Goal: Obtain resource: Download file/media

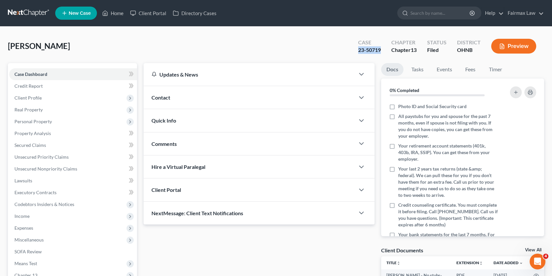
drag, startPoint x: 383, startPoint y: 50, endPoint x: 346, endPoint y: 50, distance: 36.5
click at [346, 50] on div "[PERSON_NAME] Upgraded Case 23-50719 Chapter Chapter 13 Status [GEOGRAPHIC_DATA…" at bounding box center [276, 49] width 537 height 29
copy div "23-50719"
drag, startPoint x: 84, startPoint y: 45, endPoint x: 0, endPoint y: 45, distance: 83.5
click at [0, 45] on div "[PERSON_NAME] Upgraded Case 23-50719 Chapter Chapter 13 Status [GEOGRAPHIC_DATA…" at bounding box center [276, 219] width 552 height 385
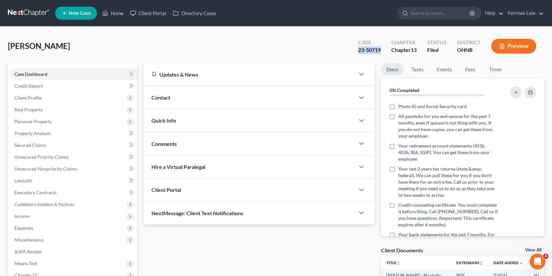
copy span "[PERSON_NAME]"
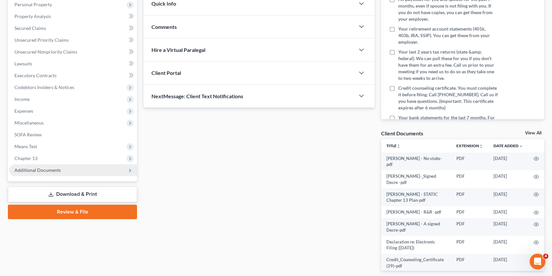
scroll to position [118, 0]
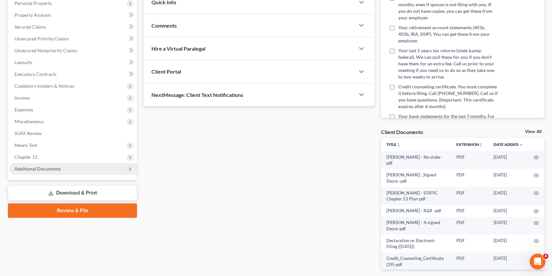
click at [99, 172] on span "Additional Documents" at bounding box center [73, 169] width 128 height 12
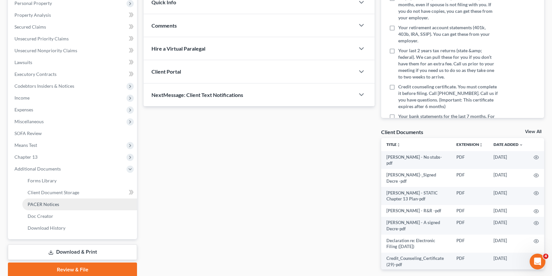
click at [55, 202] on span "PACER Notices" at bounding box center [44, 205] width 32 height 6
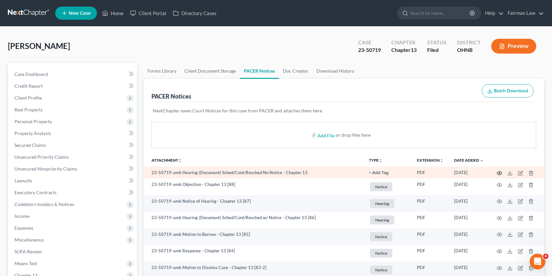
click at [497, 172] on icon "button" at bounding box center [499, 173] width 5 height 5
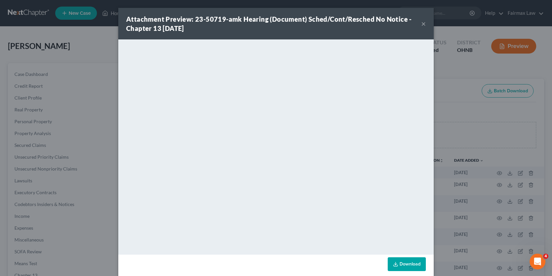
click at [478, 133] on div "Attachment Preview: 23-50719-amk Hearing (Document) Sched/Cont/Resched No Notic…" at bounding box center [276, 138] width 552 height 276
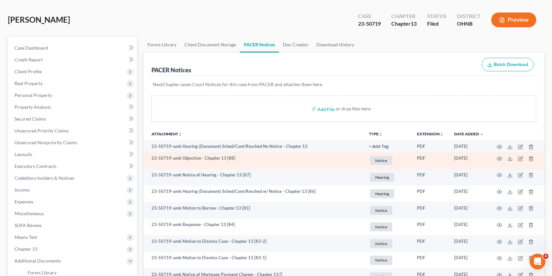
scroll to position [29, 0]
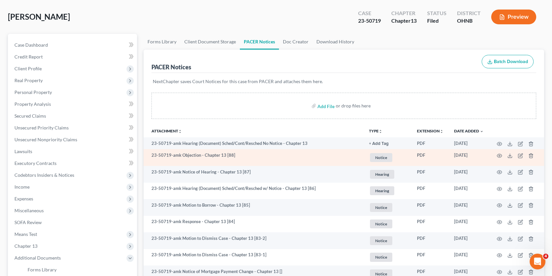
click at [503, 155] on td at bounding box center [516, 157] width 55 height 17
click at [500, 155] on icon "button" at bounding box center [499, 155] width 5 height 5
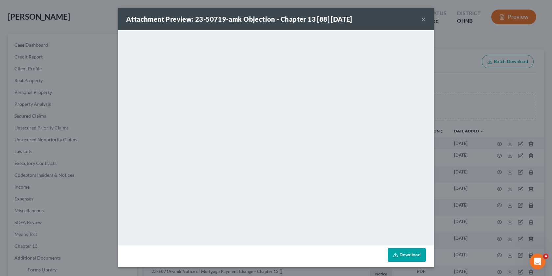
click at [449, 95] on div "Attachment Preview: 23-50719-amk Objection - Chapter 13 [88] [DATE] × <object n…" at bounding box center [276, 138] width 552 height 276
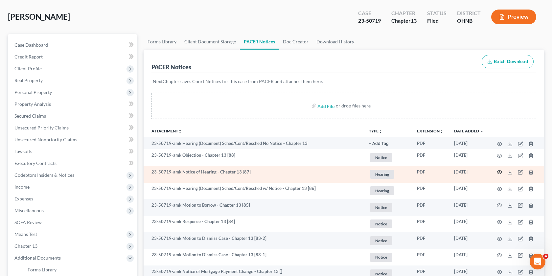
click at [498, 174] on icon "button" at bounding box center [499, 172] width 5 height 5
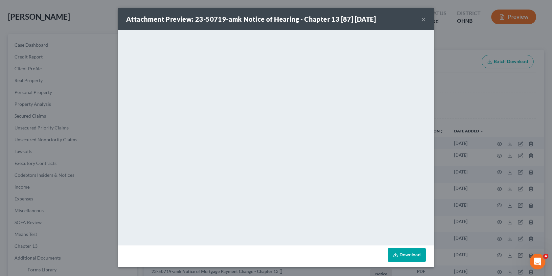
click at [420, 16] on div "Attachment Preview: 23-50719-amk Notice of Hearing - Chapter 13 [87] [DATE] ×" at bounding box center [276, 19] width 316 height 22
click at [424, 18] on button "×" at bounding box center [424, 19] width 5 height 8
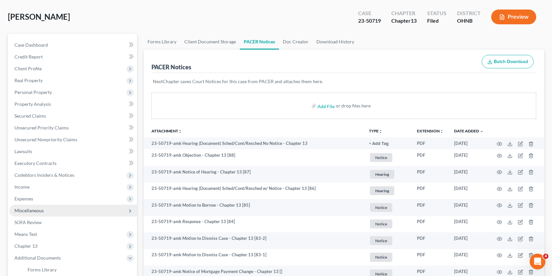
click at [60, 210] on span "Miscellaneous" at bounding box center [73, 211] width 128 height 12
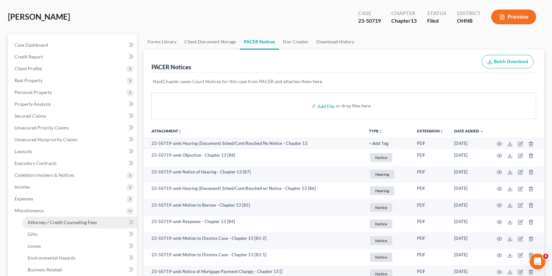
click at [79, 222] on span "Attorney / Credit Counseling Fees" at bounding box center [62, 223] width 69 height 6
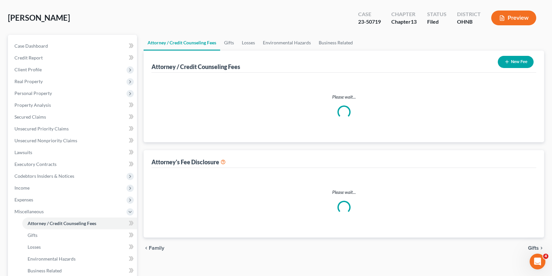
scroll to position [28, 0]
select select "4"
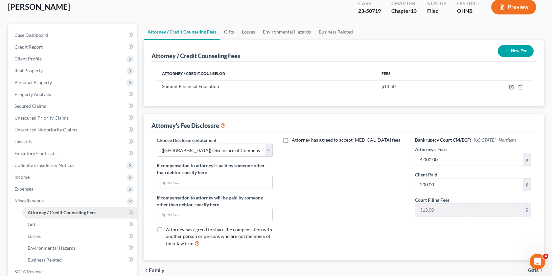
scroll to position [144, 0]
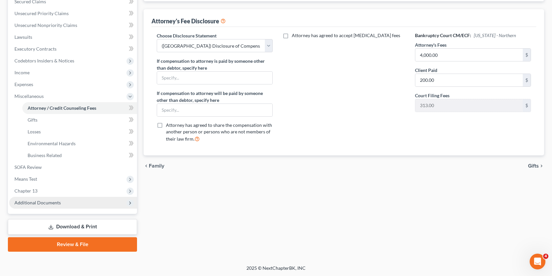
click at [63, 204] on span "Additional Documents" at bounding box center [73, 203] width 128 height 12
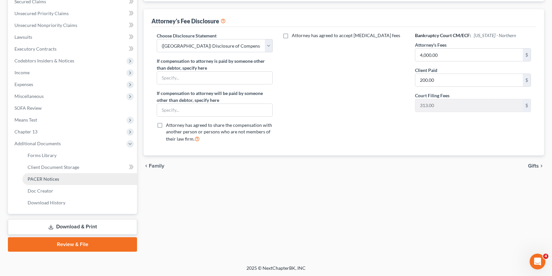
click at [43, 179] on span "PACER Notices" at bounding box center [44, 179] width 32 height 6
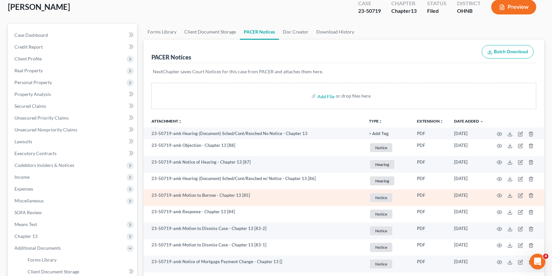
scroll to position [38, 0]
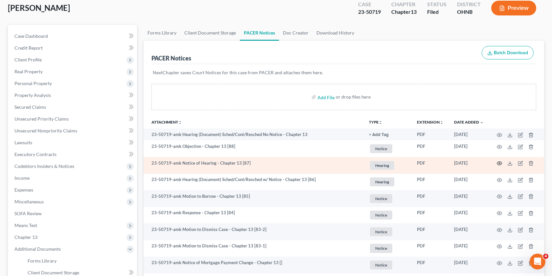
click at [499, 165] on icon "button" at bounding box center [499, 163] width 5 height 5
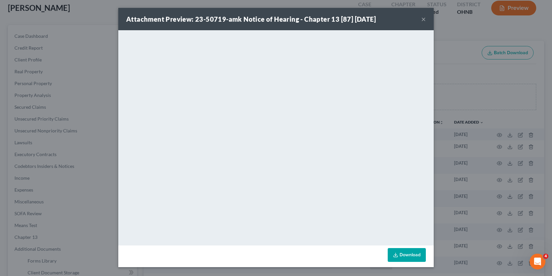
click at [468, 69] on div "Attachment Preview: 23-50719-amk Notice of Hearing - Chapter 13 [87] [DATE] × D…" at bounding box center [276, 138] width 552 height 276
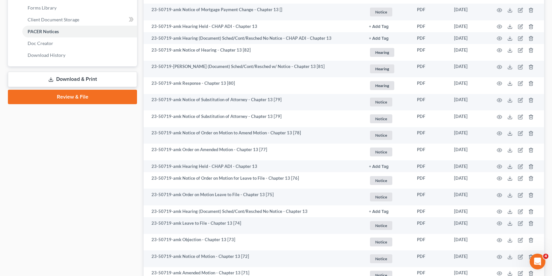
click at [91, 75] on link "Download & Print" at bounding box center [72, 79] width 129 height 15
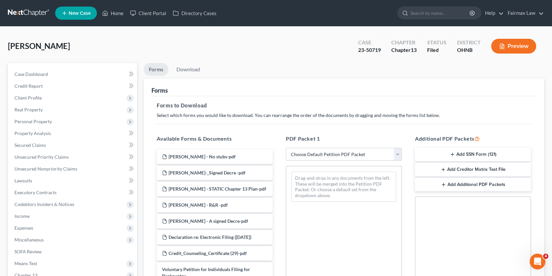
click at [336, 148] on select "Choose Default Petition PDF Packet Complete Bankruptcy Petition (all forms and …" at bounding box center [344, 154] width 116 height 13
select select "0"
click at [286, 148] on select "Choose Default Petition PDF Packet Complete Bankruptcy Petition (all forms and …" at bounding box center [344, 154] width 116 height 13
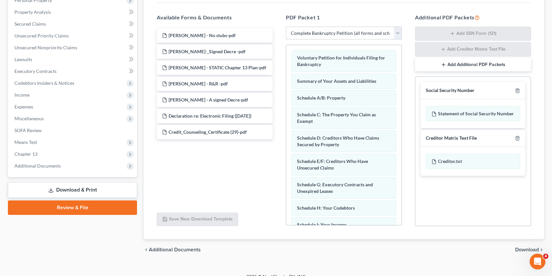
scroll to position [122, 0]
click at [519, 88] on icon "button" at bounding box center [517, 90] width 5 height 5
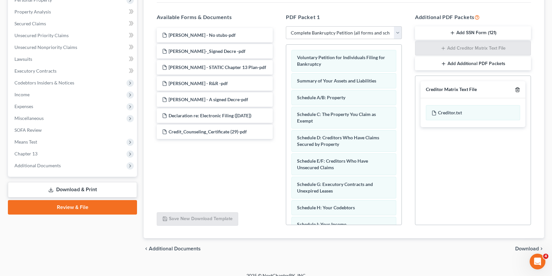
click at [519, 88] on polyline "button" at bounding box center [518, 88] width 4 height 0
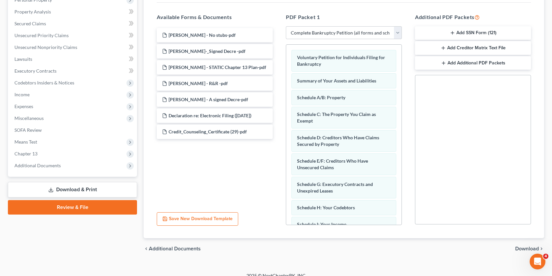
click at [524, 249] on span "Download" at bounding box center [528, 248] width 24 height 5
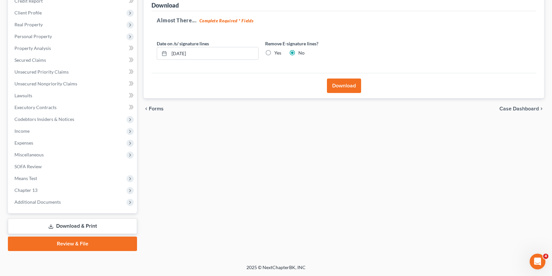
scroll to position [85, 0]
click at [348, 86] on button "Download" at bounding box center [344, 86] width 34 height 14
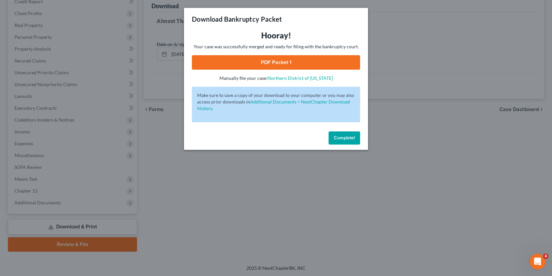
click at [288, 61] on link "PDF Packet 1" at bounding box center [276, 62] width 168 height 14
click at [343, 140] on span "Complete!" at bounding box center [344, 138] width 21 height 6
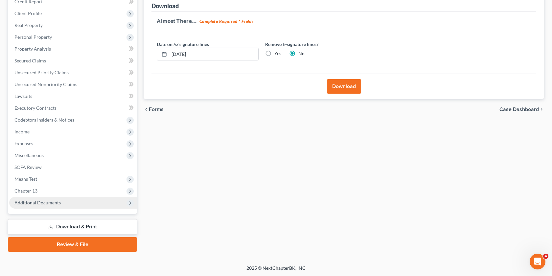
scroll to position [73, 0]
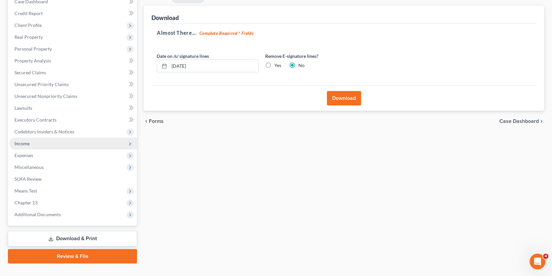
click at [72, 139] on span "Income" at bounding box center [73, 144] width 128 height 12
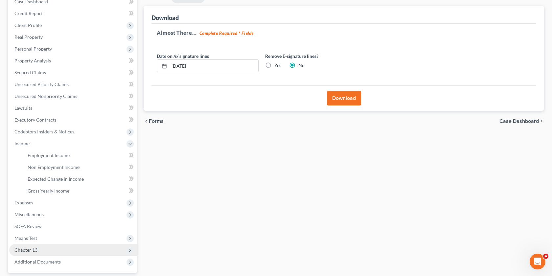
click at [51, 248] on span "Chapter 13" at bounding box center [73, 250] width 128 height 12
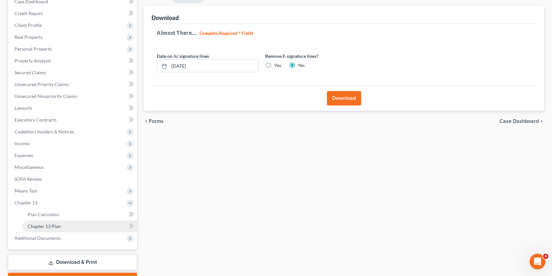
click at [74, 227] on link "Chapter 13 Plan" at bounding box center [79, 227] width 115 height 12
